Goal: Task Accomplishment & Management: Use online tool/utility

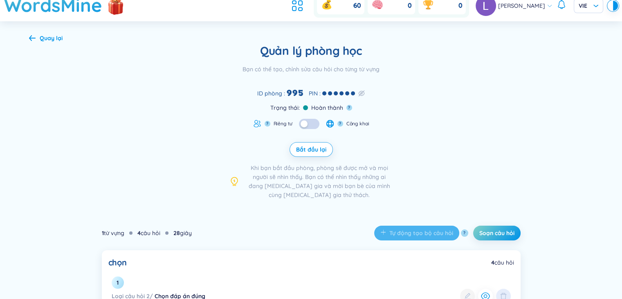
scroll to position [41, 0]
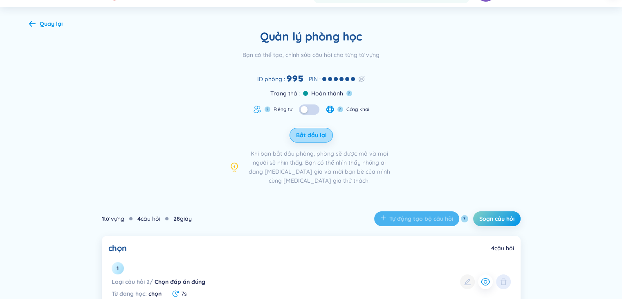
click at [315, 135] on span "Bắt đầu lại" at bounding box center [311, 135] width 30 height 8
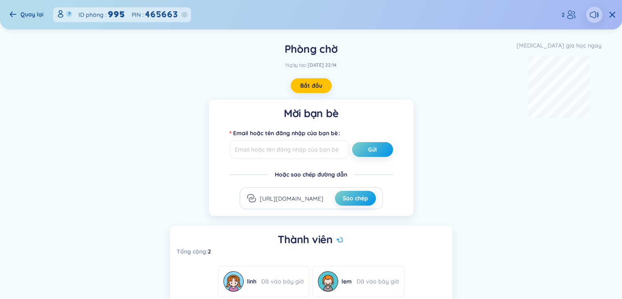
scroll to position [33, 0]
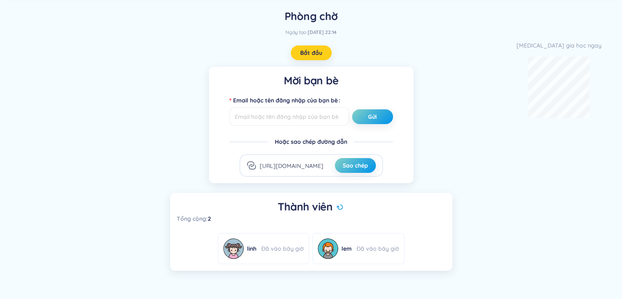
click at [309, 48] on button "Bắt đầu" at bounding box center [311, 52] width 41 height 15
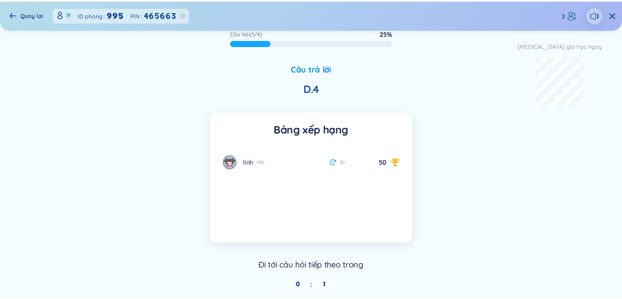
scroll to position [20, 0]
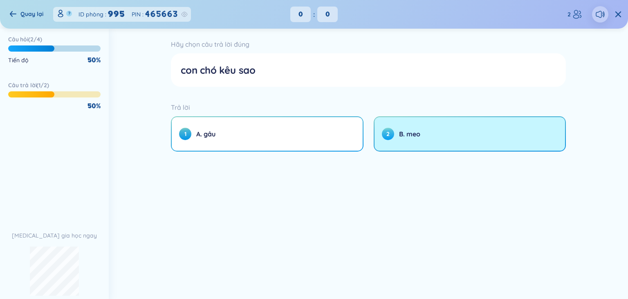
click at [438, 124] on button "2 B. meo" at bounding box center [470, 134] width 191 height 34
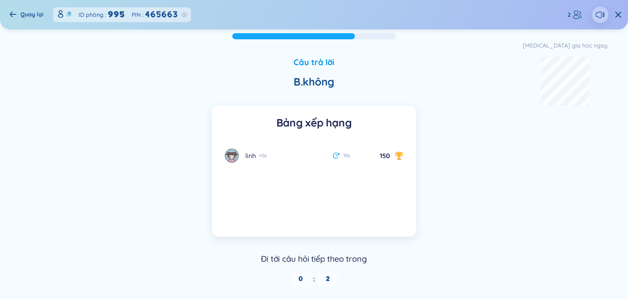
click at [329, 274] on span "2" at bounding box center [327, 279] width 20 height 16
click at [354, 276] on div "0 : 1" at bounding box center [314, 279] width 564 height 16
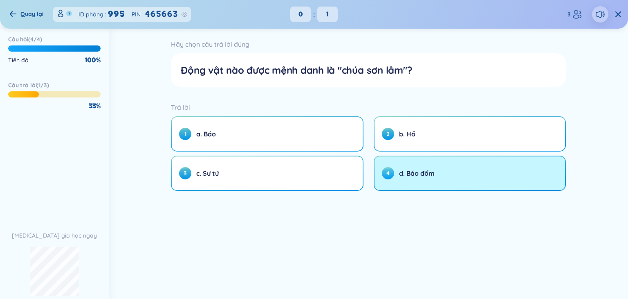
click at [425, 164] on button "4 d. Báo đốm" at bounding box center [470, 173] width 191 height 34
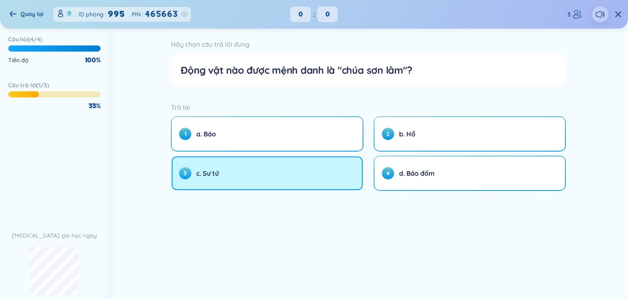
click at [361, 176] on button "3 c. Sư tử" at bounding box center [267, 173] width 191 height 34
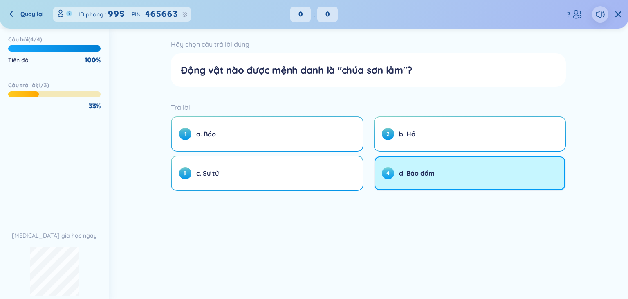
click at [400, 173] on span "d. Báo đốm" at bounding box center [417, 172] width 36 height 9
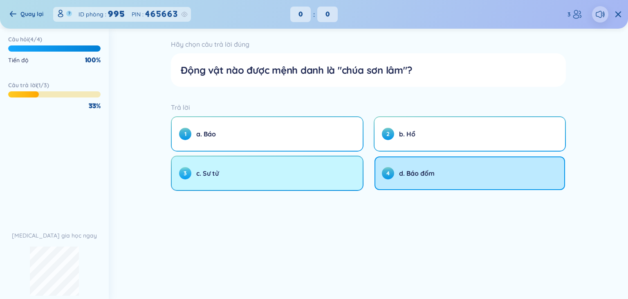
click at [321, 179] on button "3 c. Sư tử" at bounding box center [267, 173] width 191 height 34
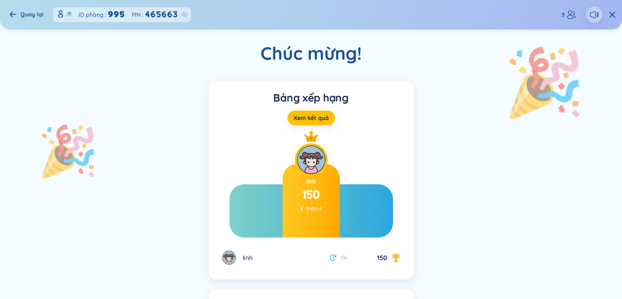
click at [31, 11] on div "Quay lại" at bounding box center [31, 14] width 23 height 9
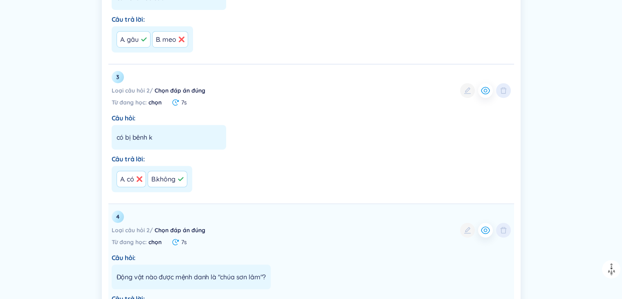
scroll to position [613, 0]
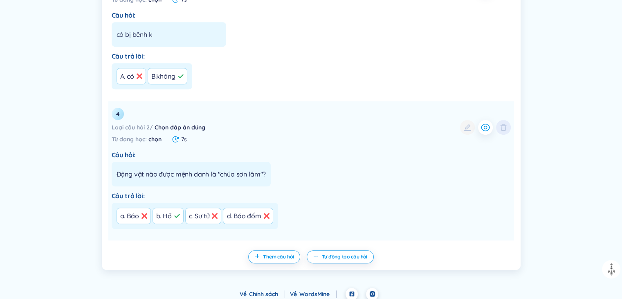
click at [213, 216] on div "c. Sư tử" at bounding box center [203, 215] width 36 height 16
click at [470, 128] on div at bounding box center [467, 127] width 15 height 15
click at [455, 130] on div "Loại câu hỏi 2 / Chọn đáp án đúng" at bounding box center [311, 127] width 399 height 15
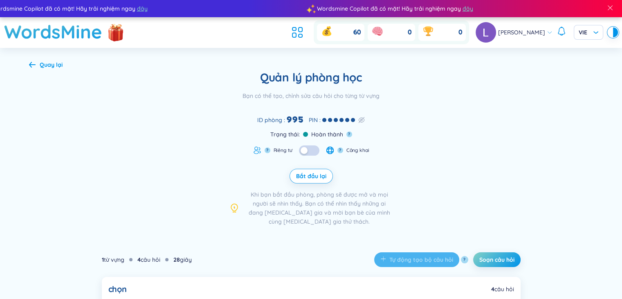
scroll to position [409, 0]
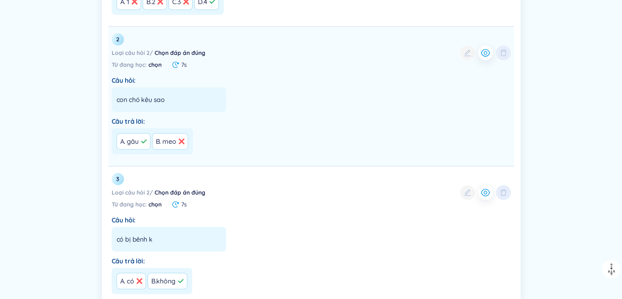
drag, startPoint x: 364, startPoint y: 99, endPoint x: 375, endPoint y: 87, distance: 16.0
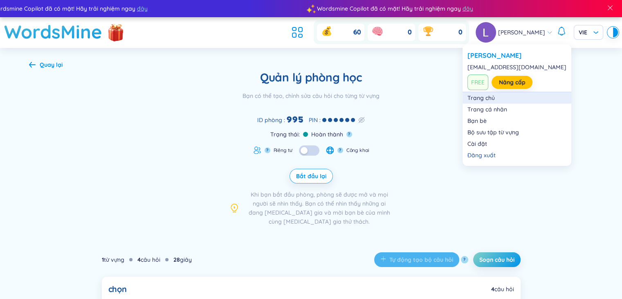
click at [484, 95] on link "Trang chủ" at bounding box center [516, 98] width 99 height 8
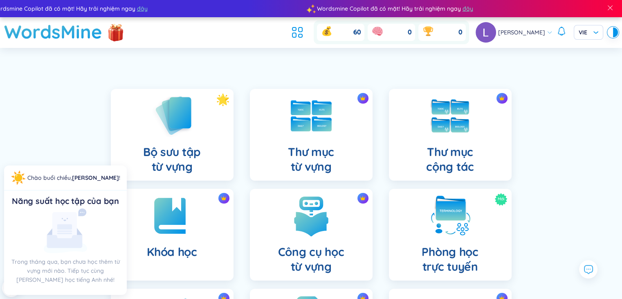
click at [175, 72] on div "Bộ sưu tập từ vựng Thư mục từ vựng Thư mục cộng tác Khóa học Công cụ học từ vựn…" at bounding box center [311, 288] width 419 height 440
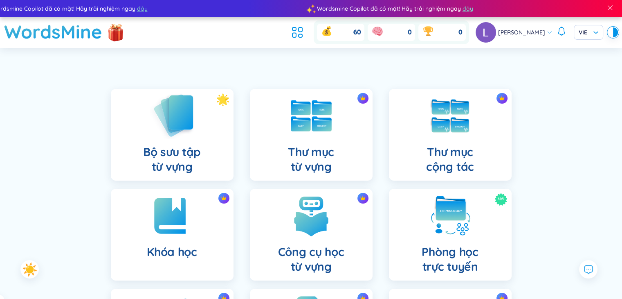
click at [162, 155] on h4 "Bộ sưu tập từ vựng" at bounding box center [172, 158] width 58 height 29
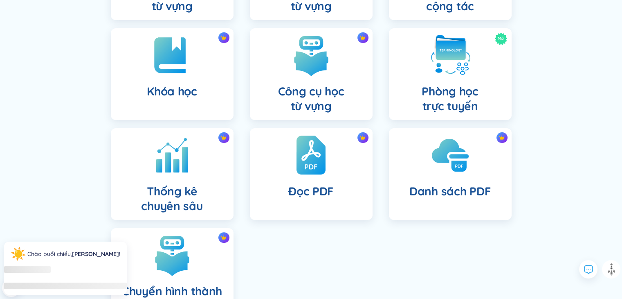
scroll to position [226, 0]
